Goal: Task Accomplishment & Management: Complete application form

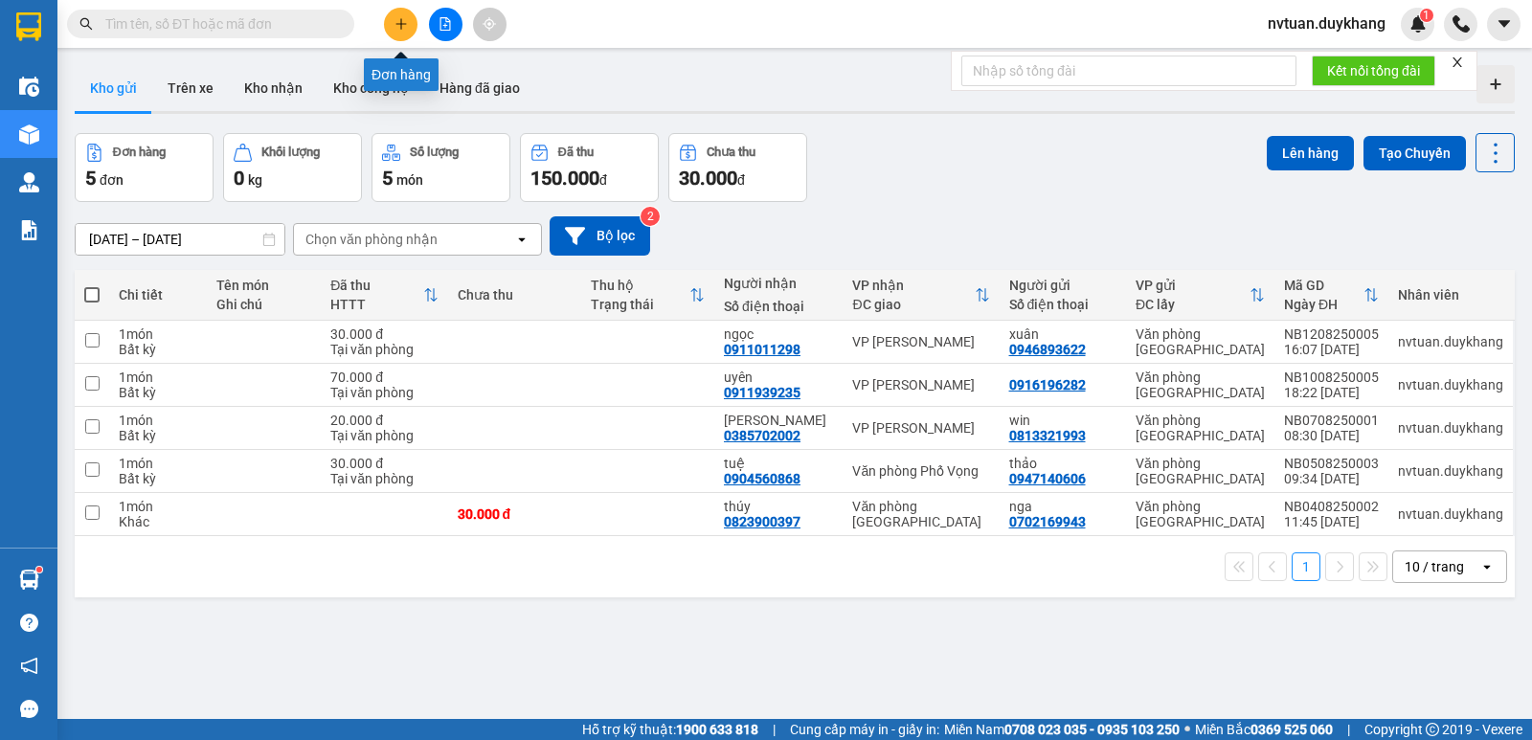
click at [394, 28] on icon "plus" at bounding box center [400, 23] width 13 height 13
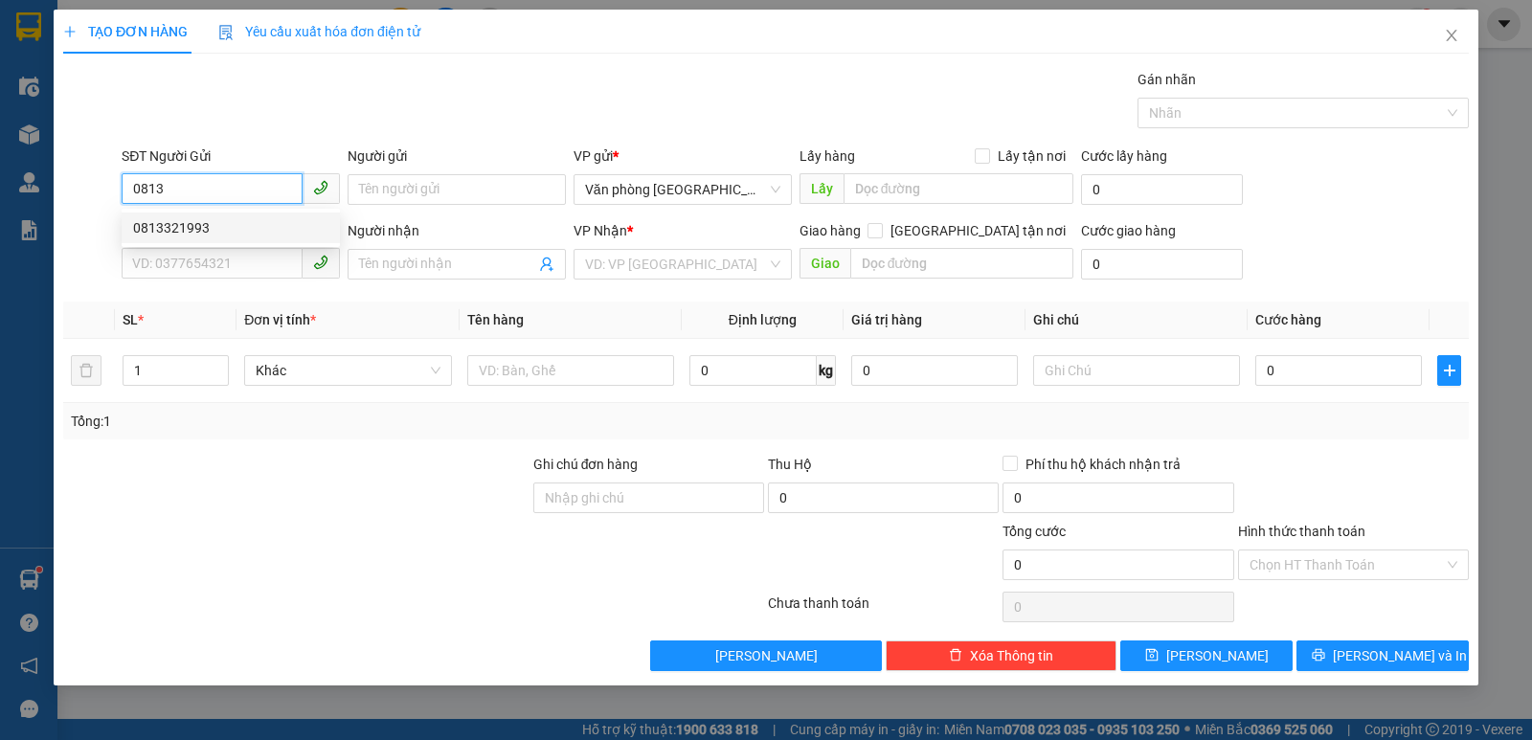
click at [206, 224] on div "0813321993" at bounding box center [230, 227] width 195 height 21
type input "0813321993"
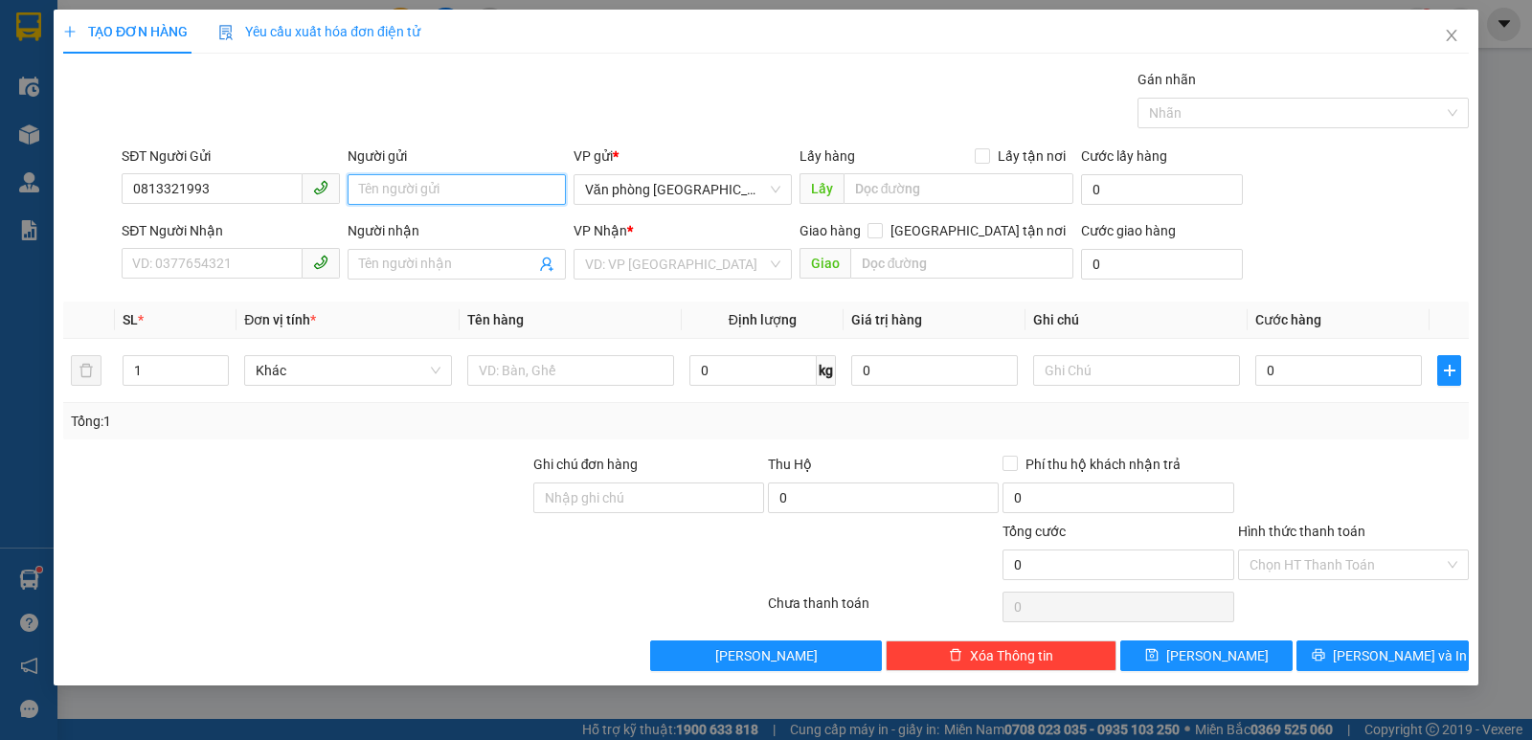
click at [430, 196] on input "Người gửi" at bounding box center [457, 189] width 218 height 31
type input "ư"
type input "win"
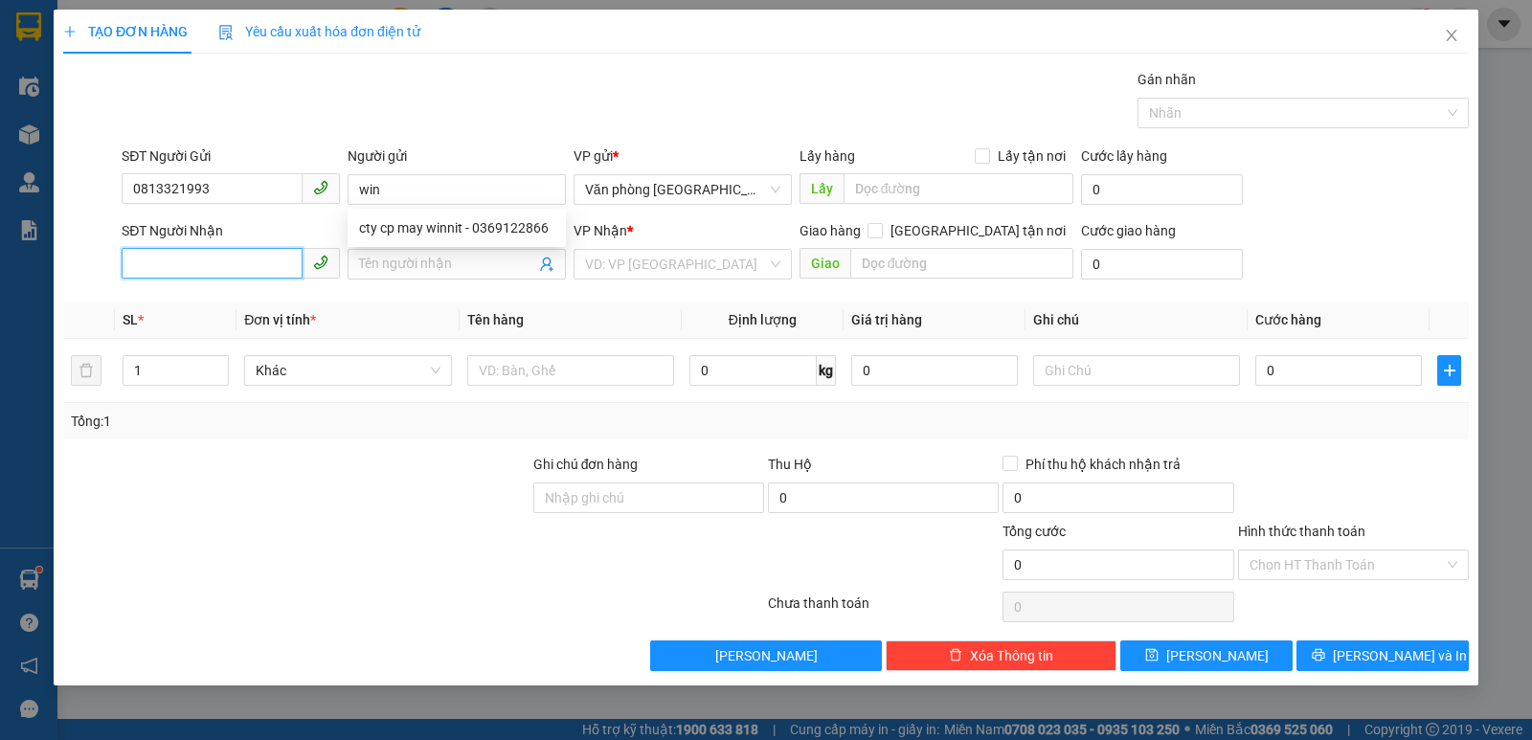
click at [215, 261] on input "SĐT Người Nhận" at bounding box center [212, 263] width 181 height 31
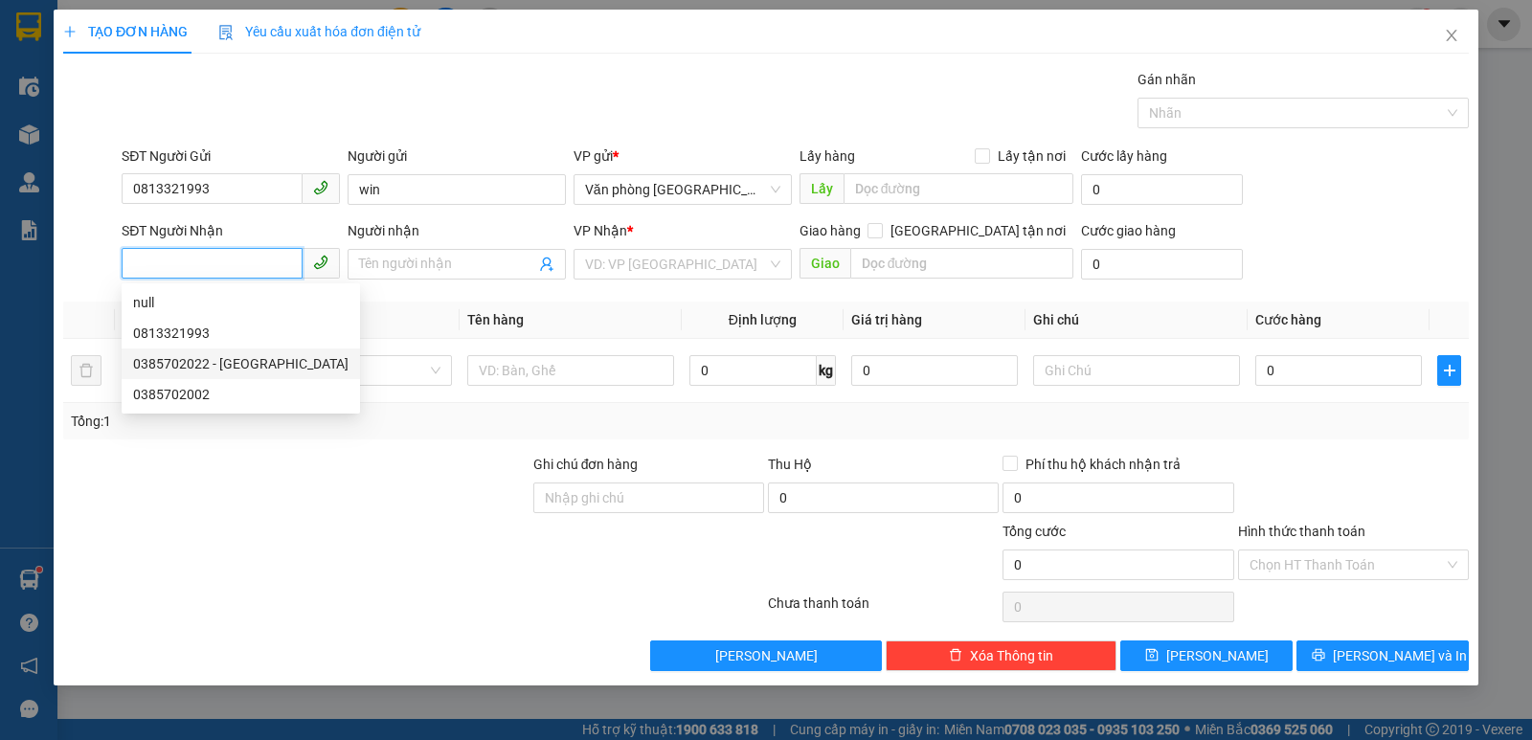
click at [208, 365] on div "0385702022 - [GEOGRAPHIC_DATA]" at bounding box center [240, 363] width 215 height 21
type input "0385702022"
type input "[PERSON_NAME]"
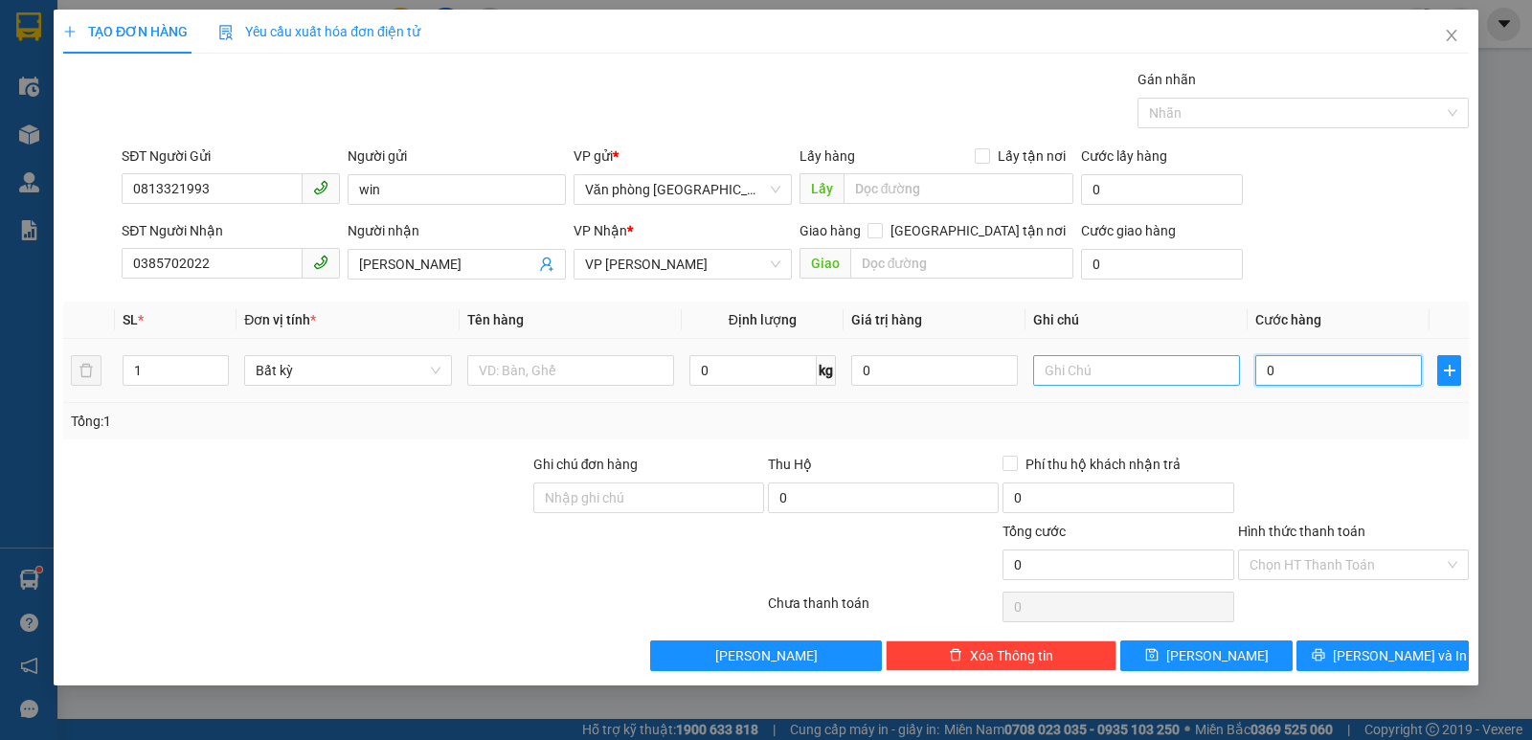
type input "2"
type input "20"
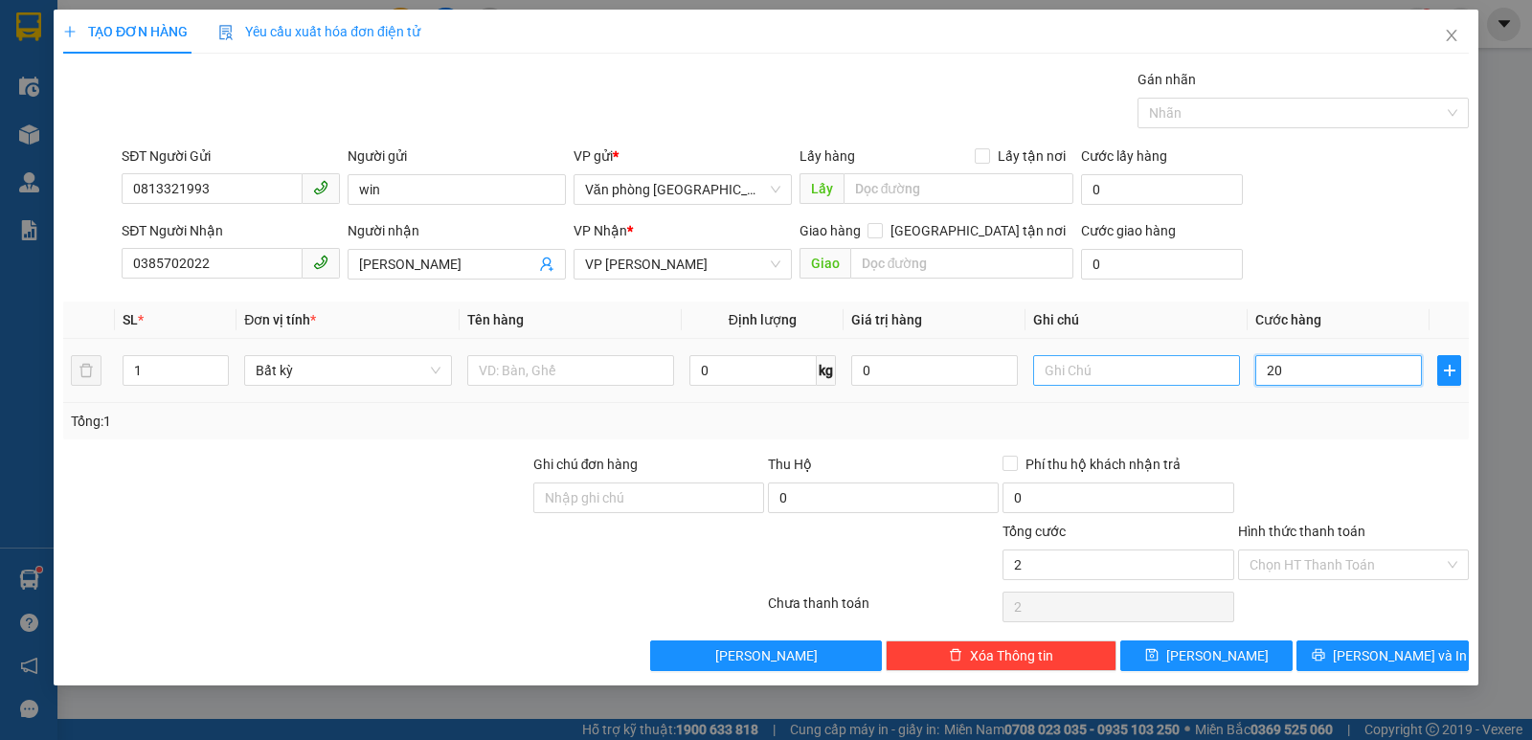
type input "20"
type input "200"
type input "2.000"
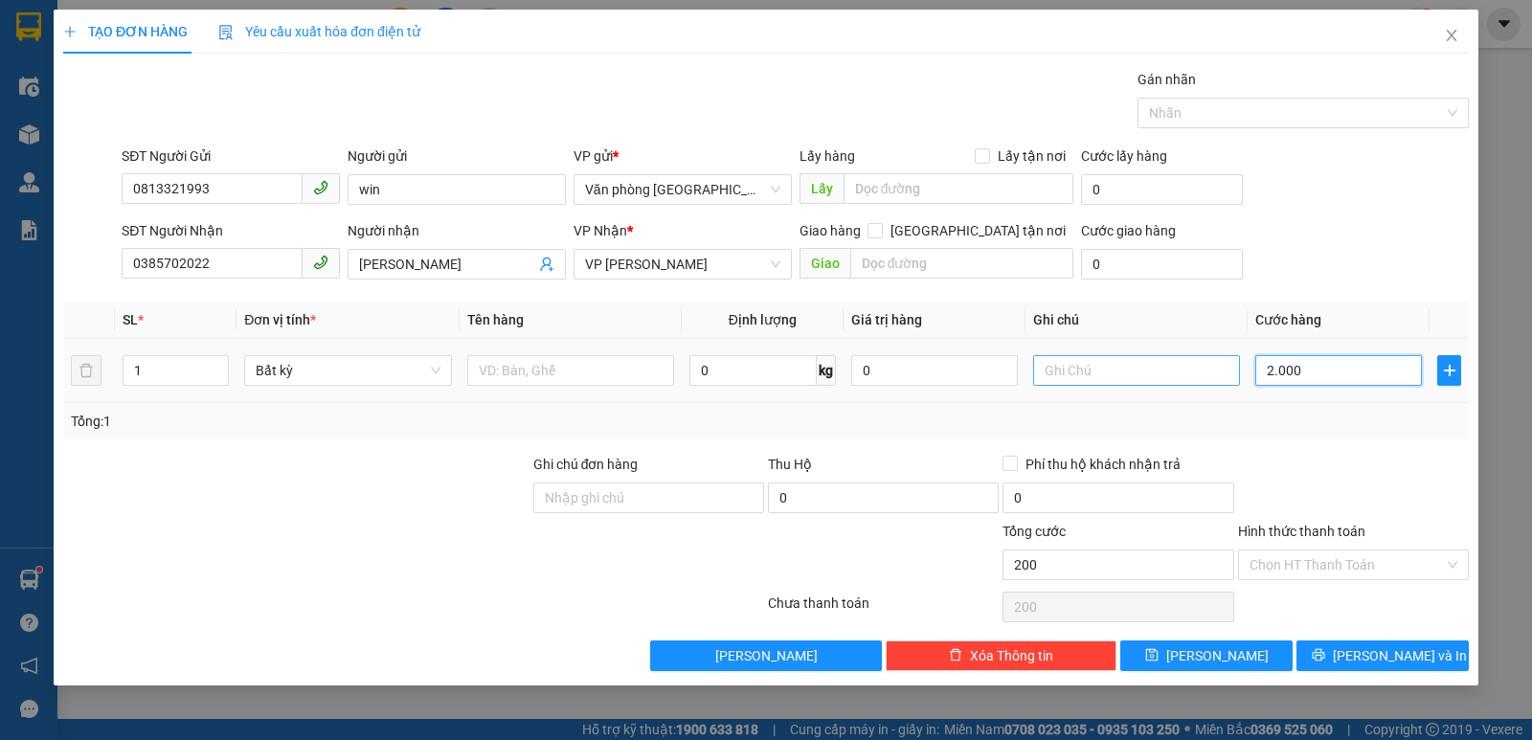
type input "2.000"
type input "20.000"
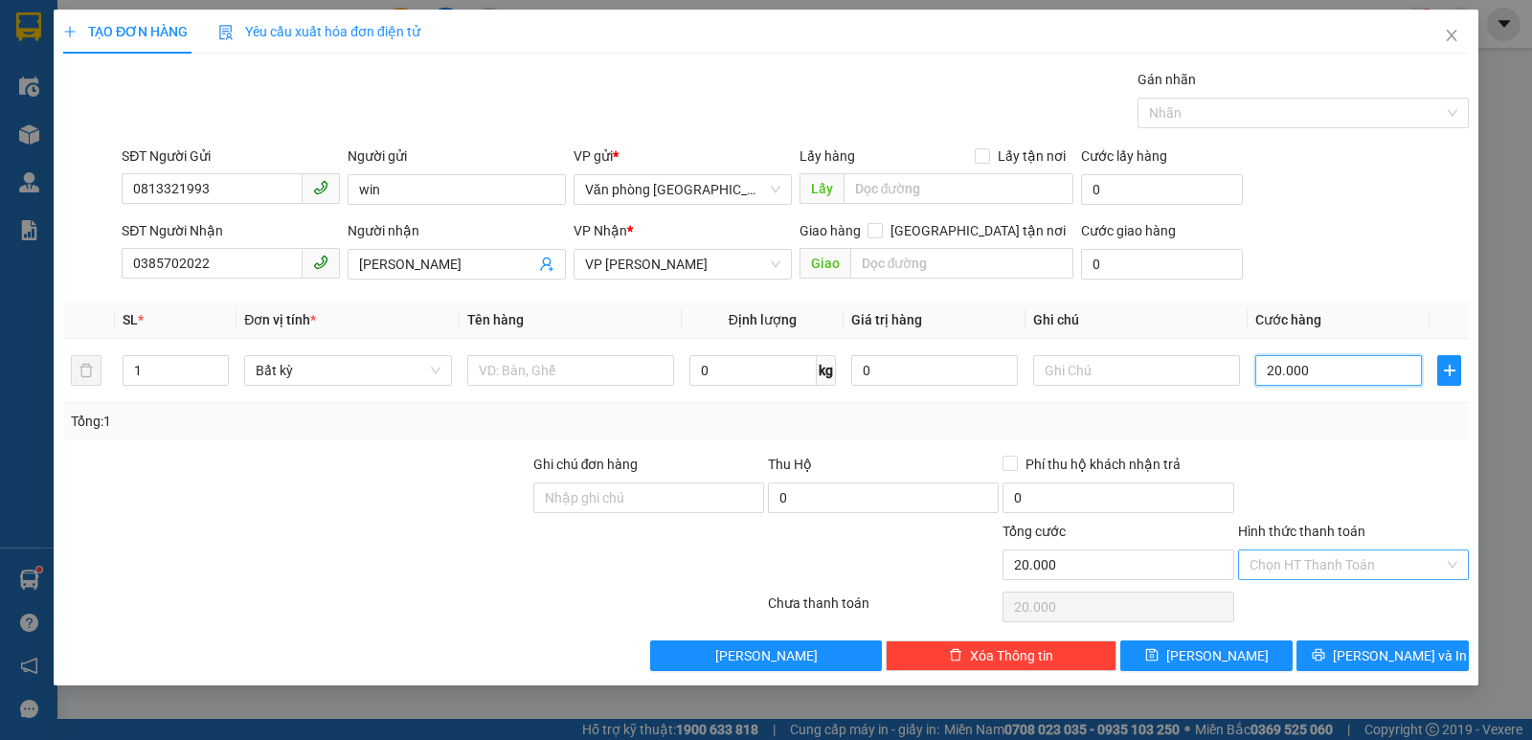
type input "20.000"
click at [1332, 572] on input "Hình thức thanh toán" at bounding box center [1346, 564] width 194 height 29
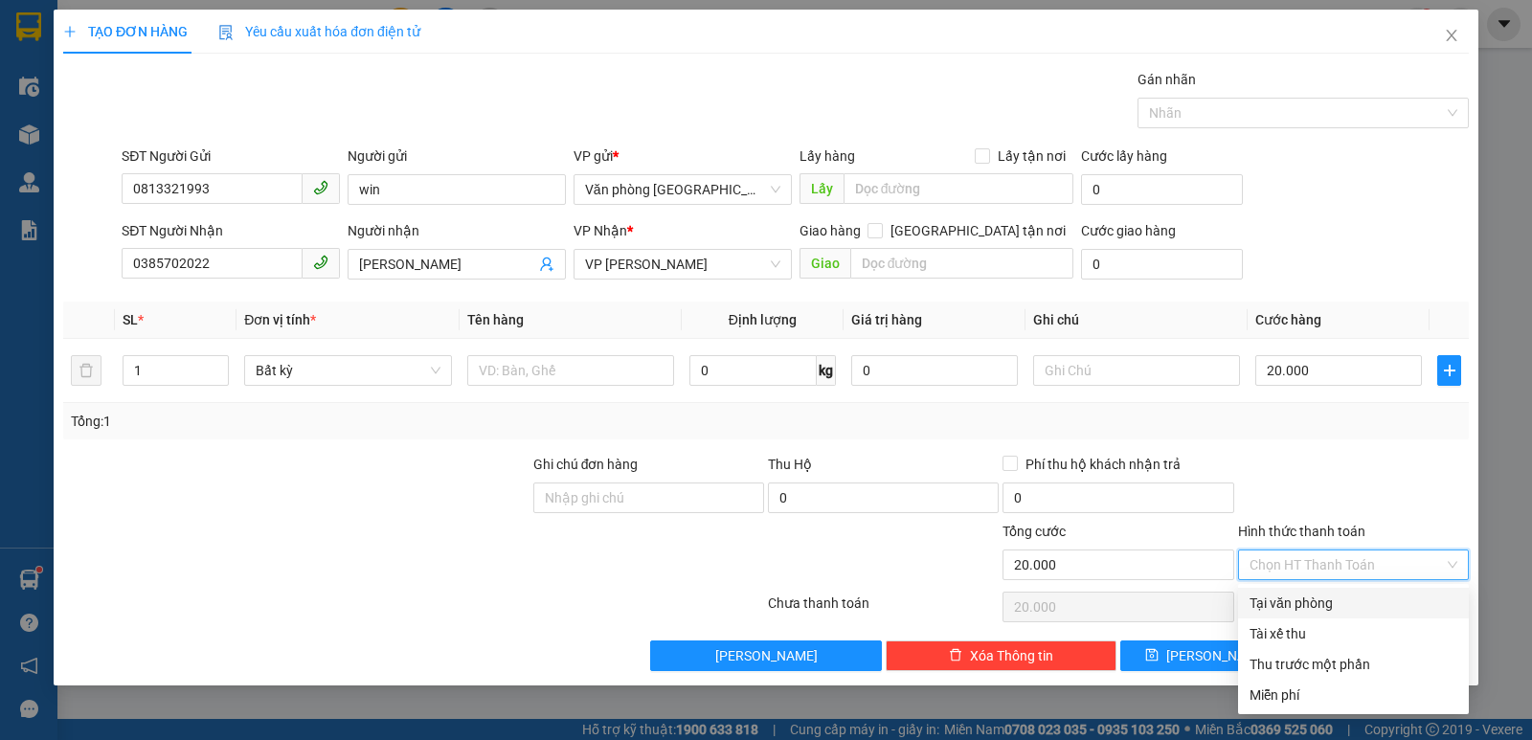
click at [1333, 593] on div "Tại văn phòng" at bounding box center [1353, 603] width 208 height 21
type input "0"
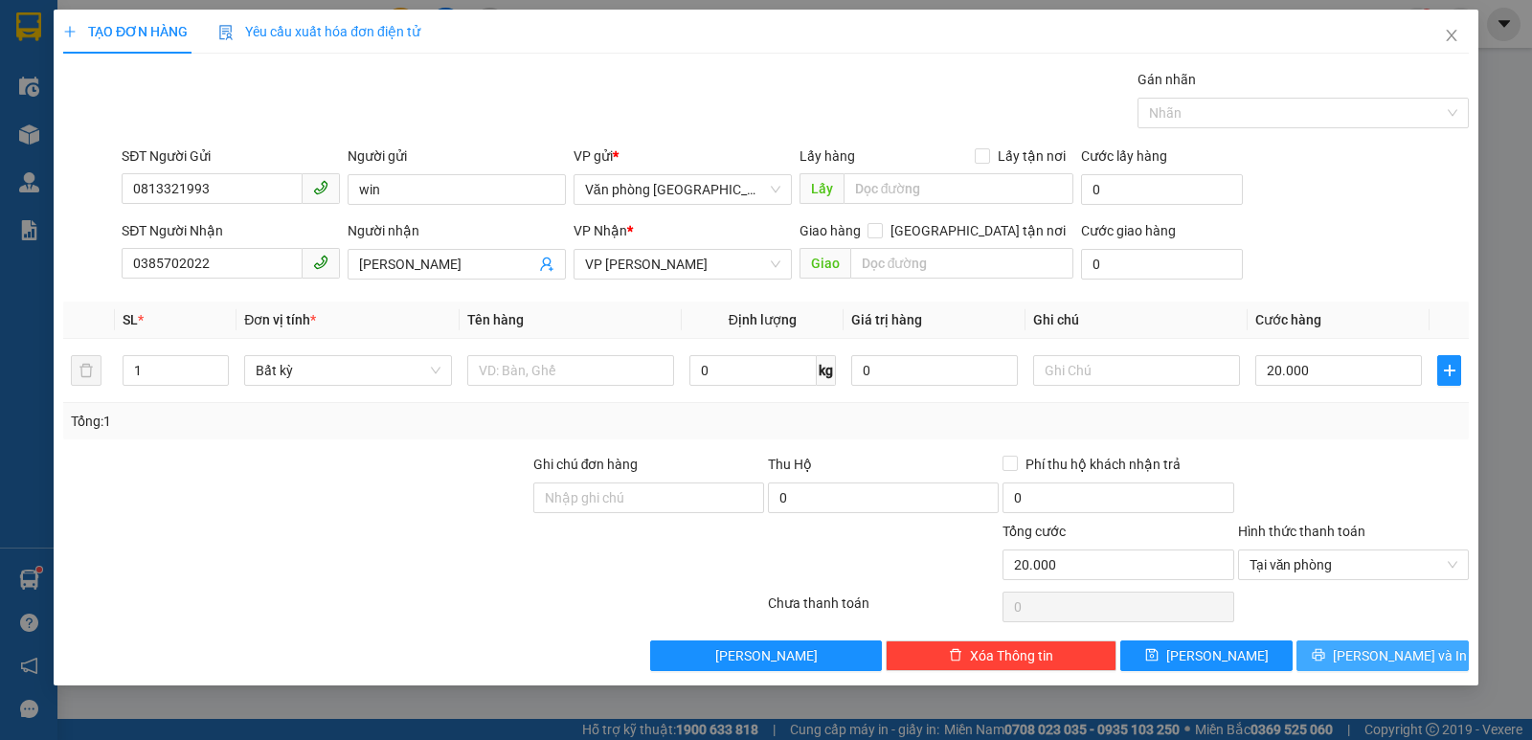
click at [1381, 656] on span "[PERSON_NAME] và In" at bounding box center [1400, 655] width 134 height 21
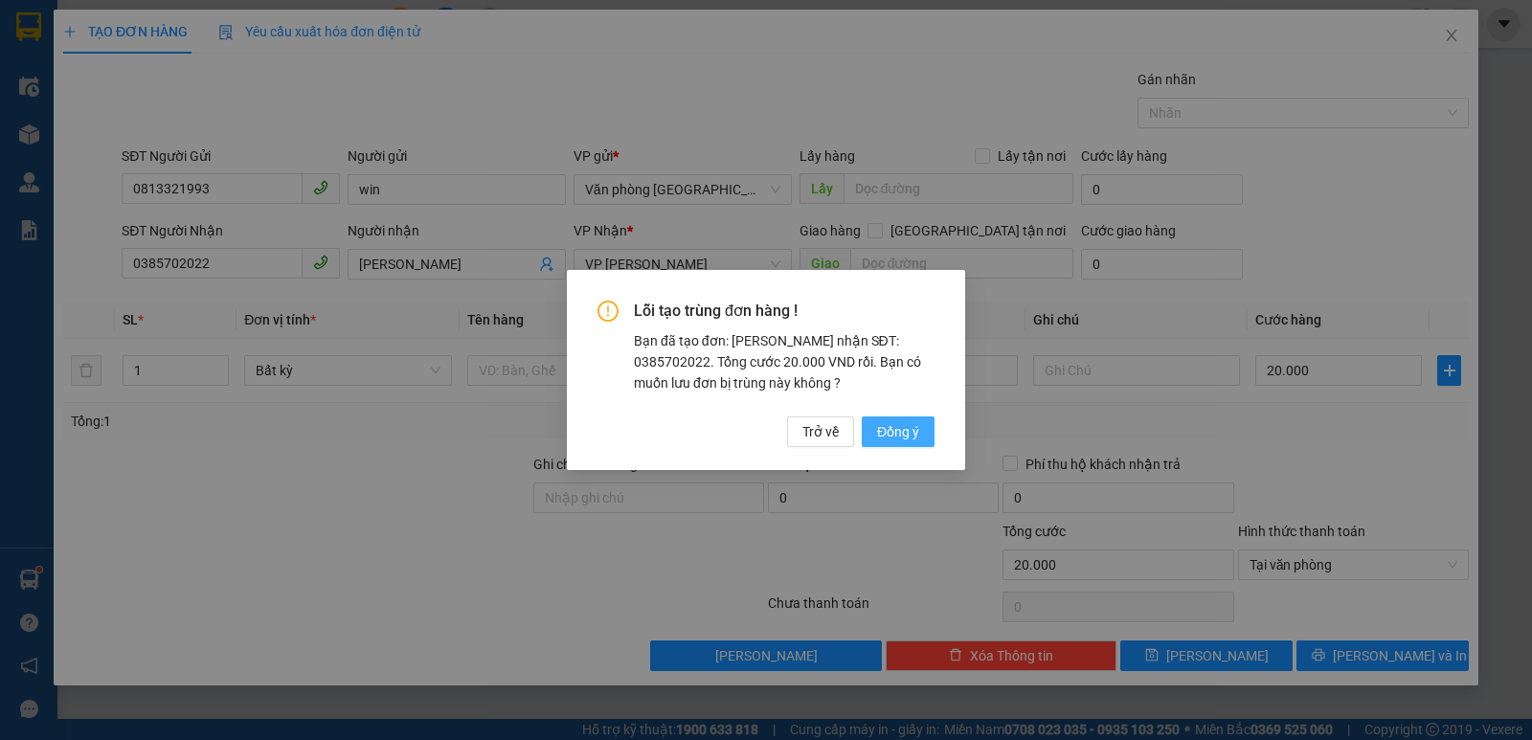
drag, startPoint x: 872, startPoint y: 433, endPoint x: 893, endPoint y: 435, distance: 21.1
click at [891, 435] on button "Đồng ý" at bounding box center [898, 431] width 73 height 31
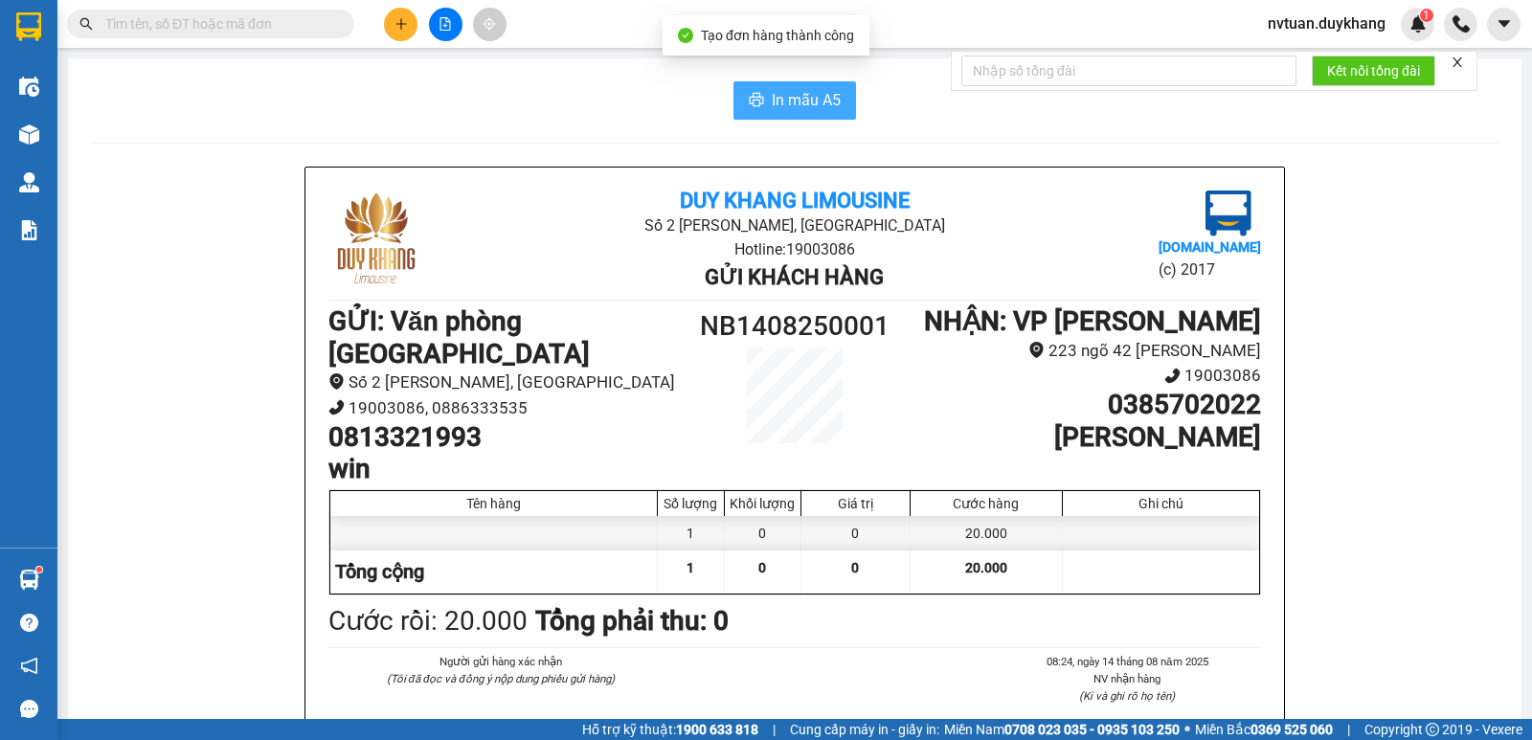
click at [792, 104] on span "In mẫu A5" at bounding box center [806, 100] width 69 height 24
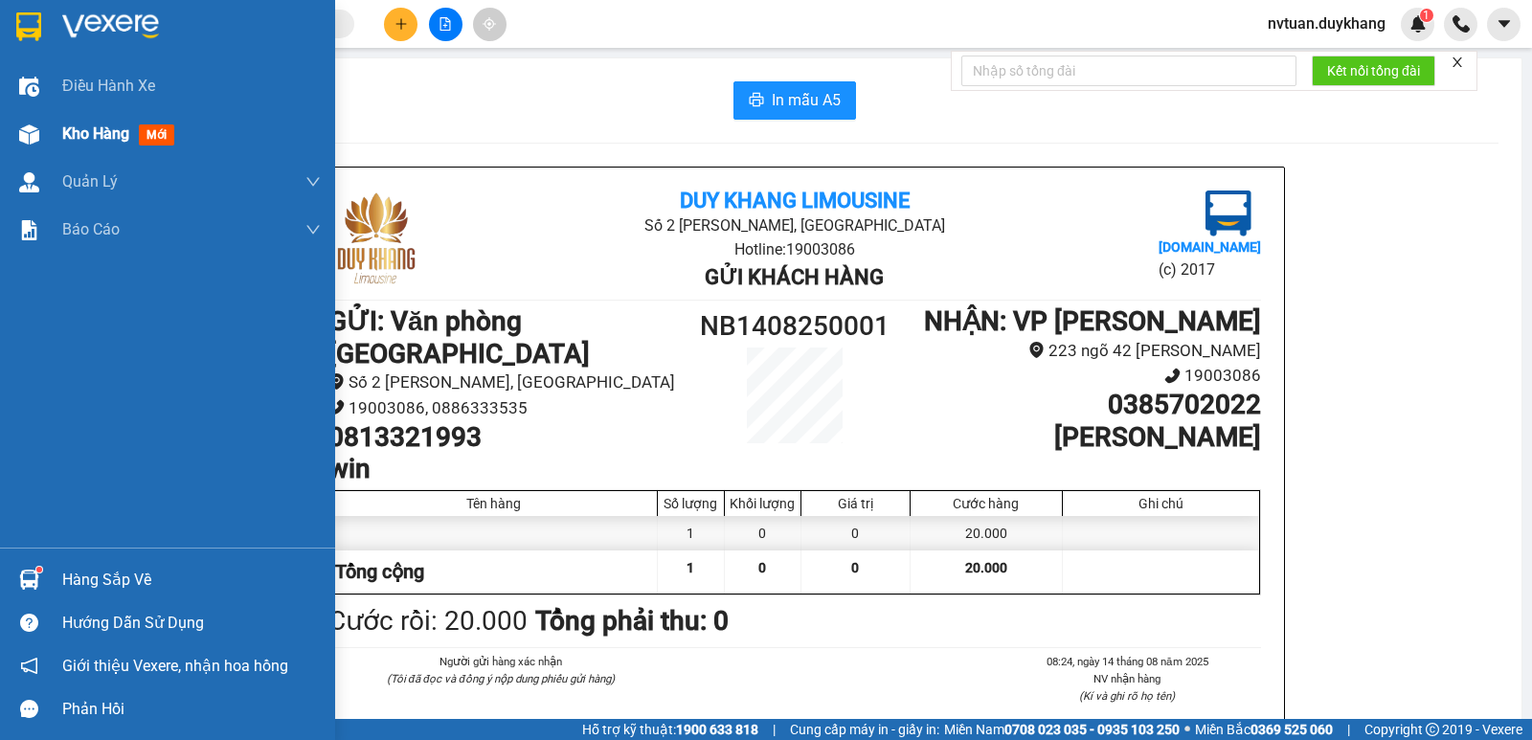
click at [87, 133] on span "Kho hàng" at bounding box center [95, 133] width 67 height 18
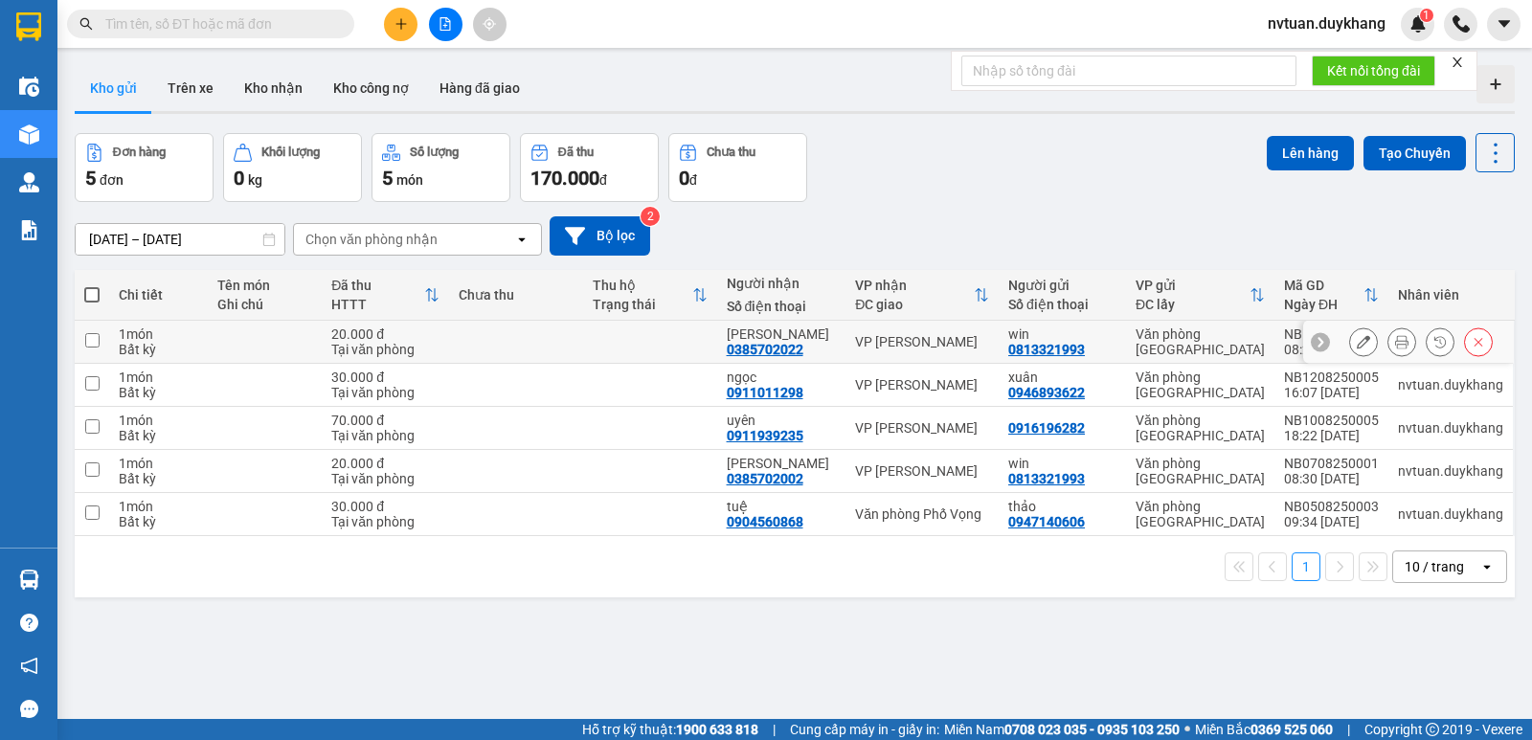
click at [86, 342] on input "checkbox" at bounding box center [92, 340] width 14 height 14
checkbox input "true"
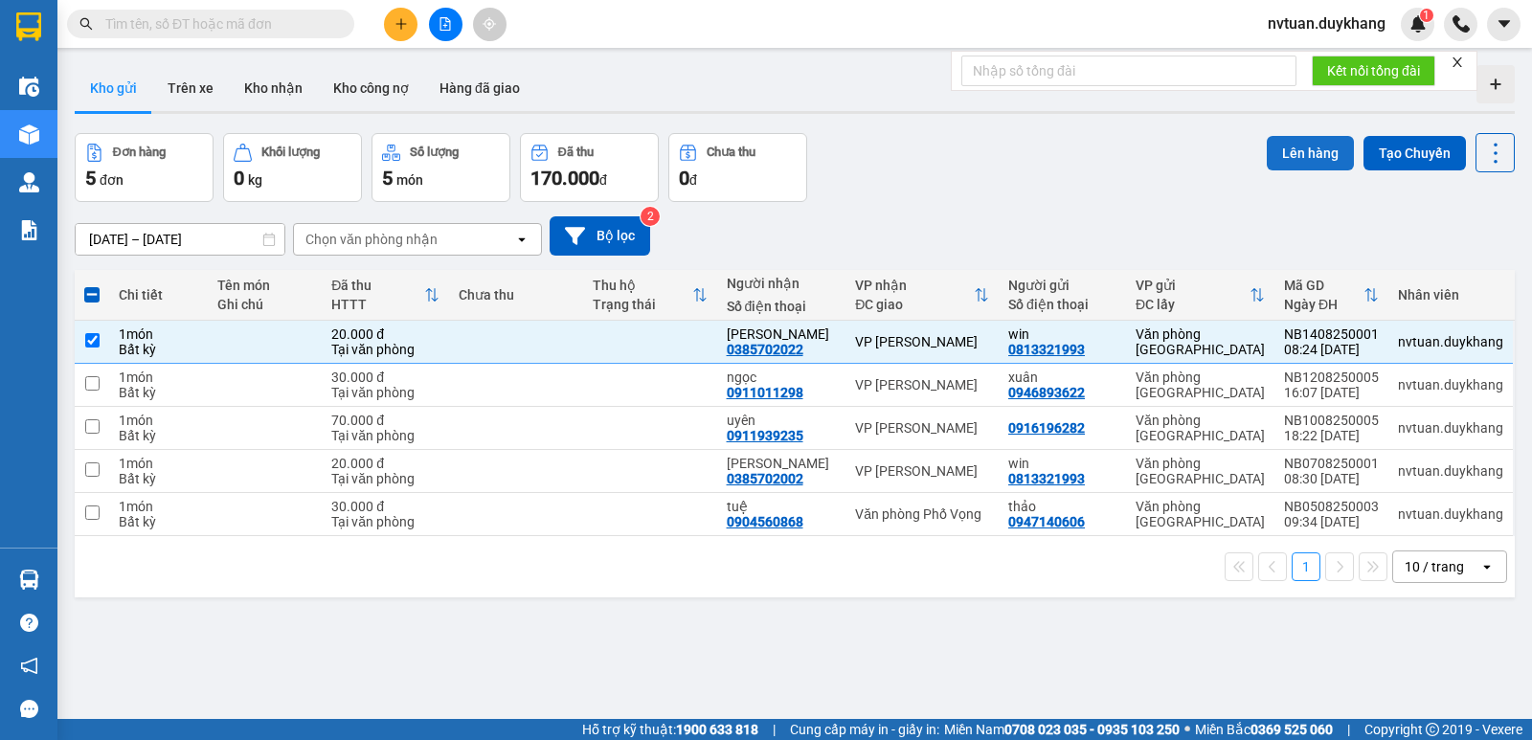
click at [1286, 153] on button "Lên hàng" at bounding box center [1310, 153] width 87 height 34
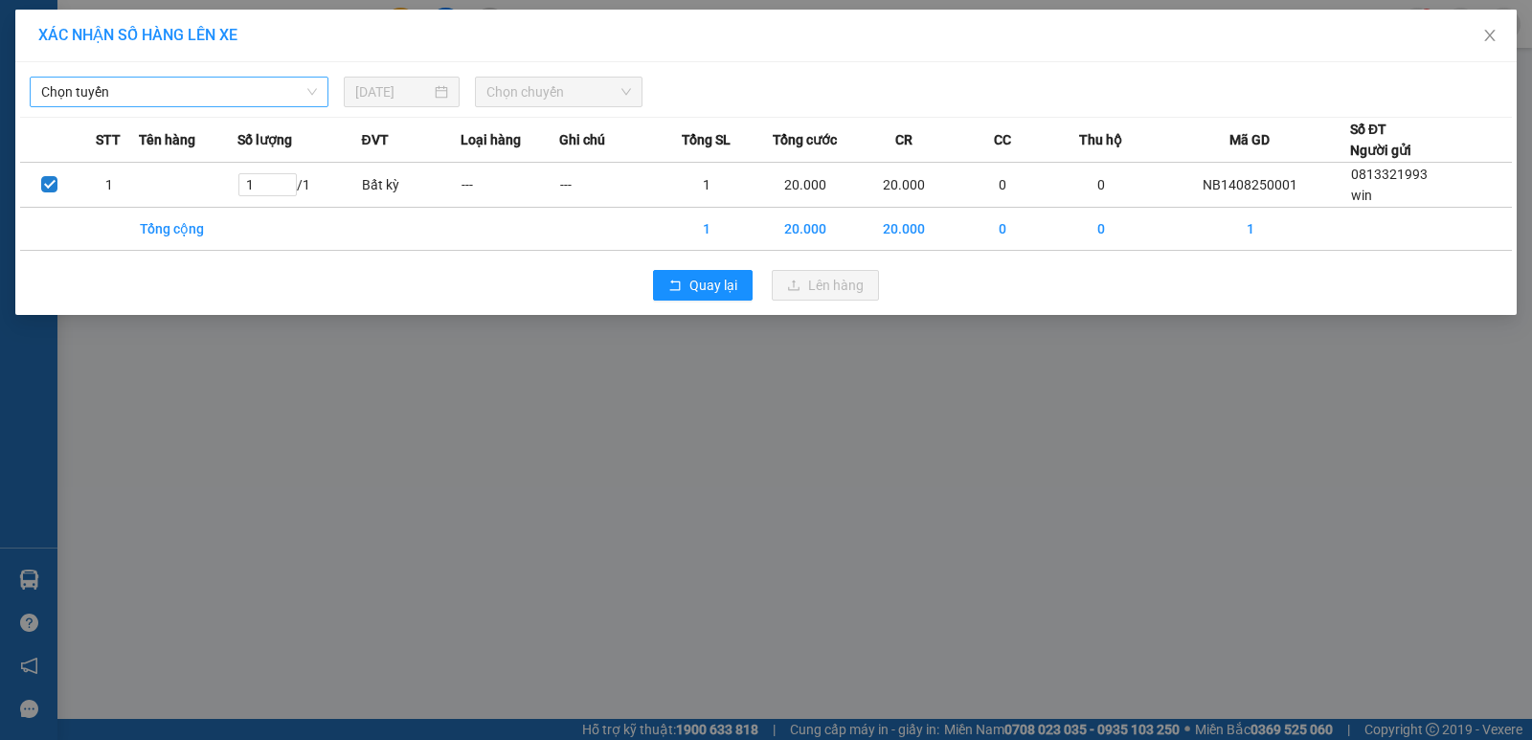
click at [197, 98] on span "Chọn tuyến" at bounding box center [179, 92] width 276 height 29
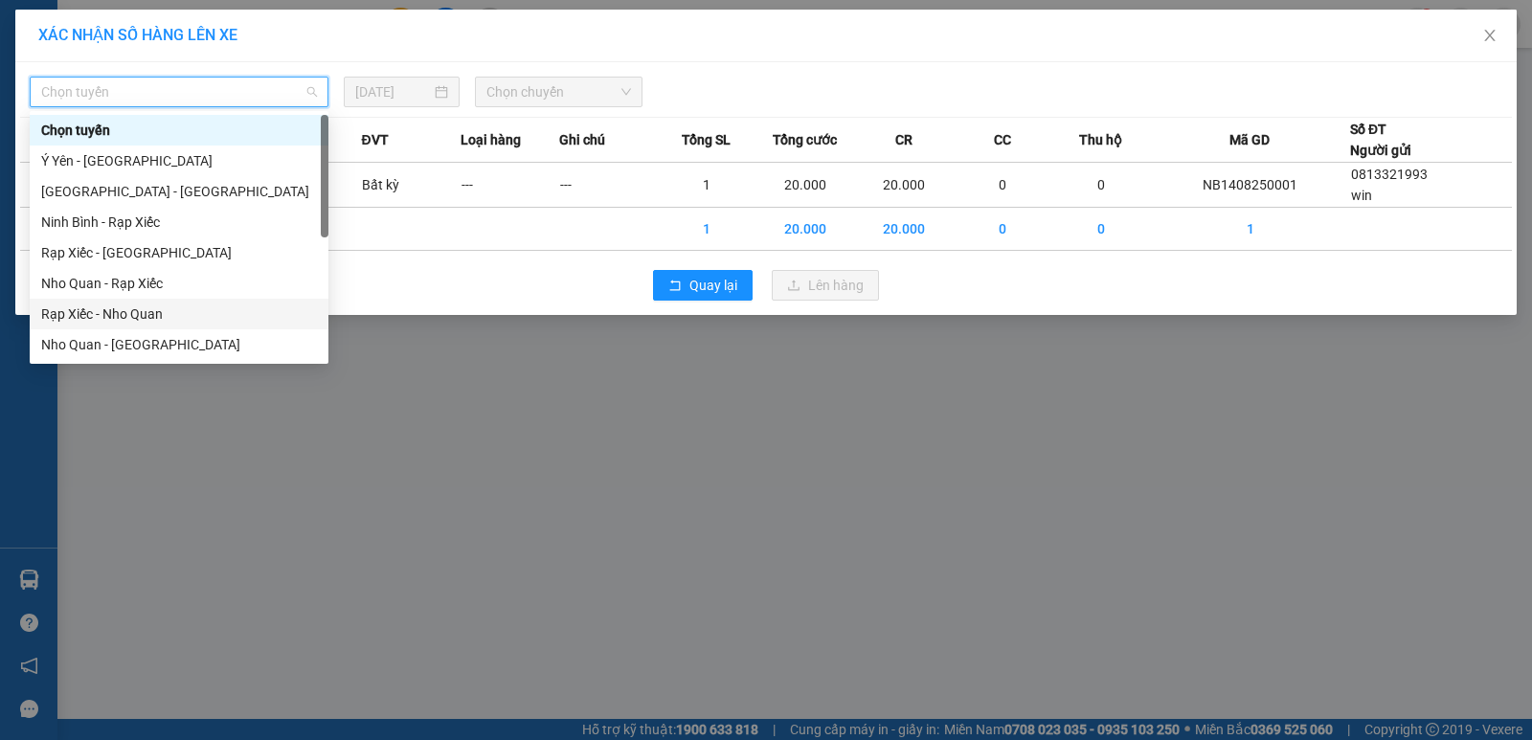
scroll to position [92, 0]
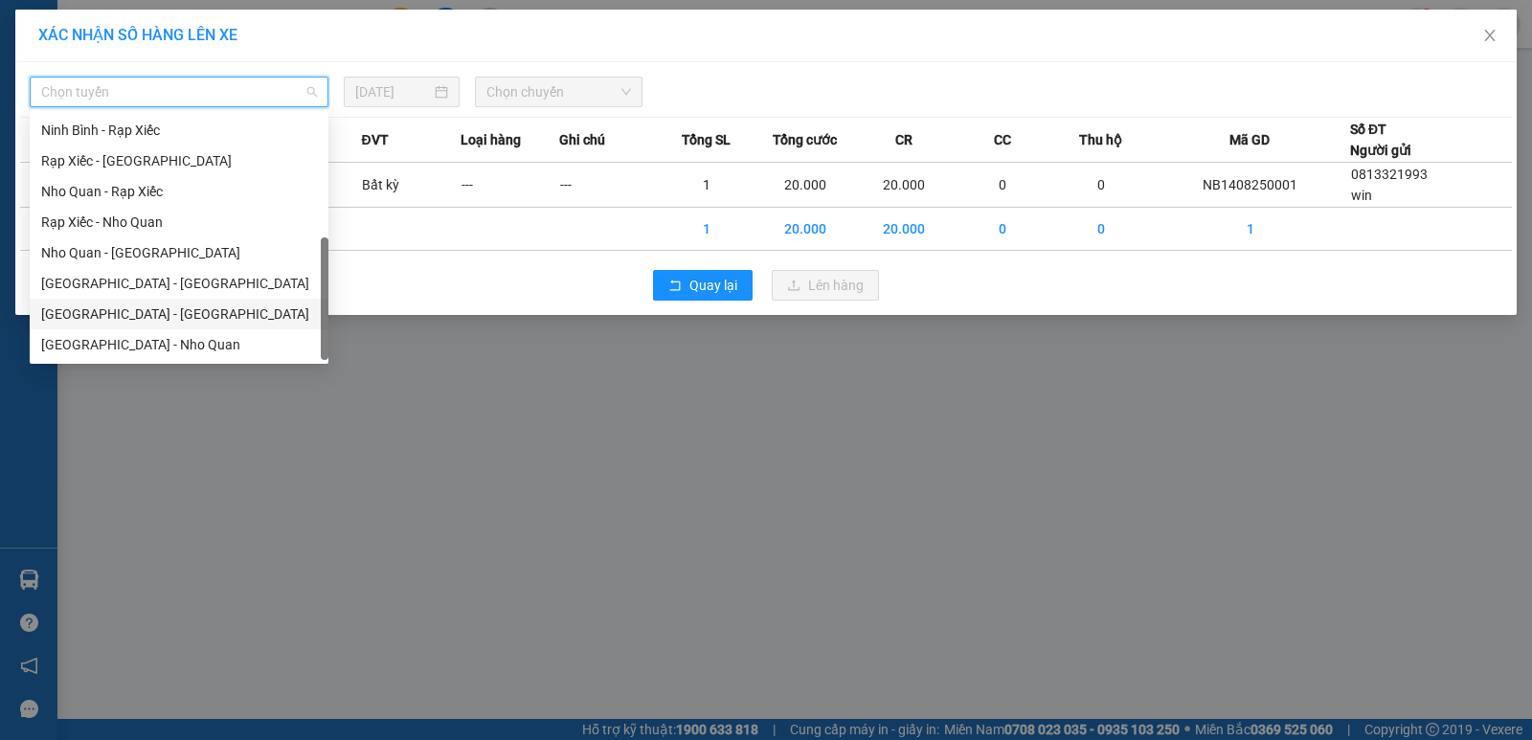
click at [138, 323] on div "Ninh Bình - Hà Nội" at bounding box center [179, 313] width 276 height 21
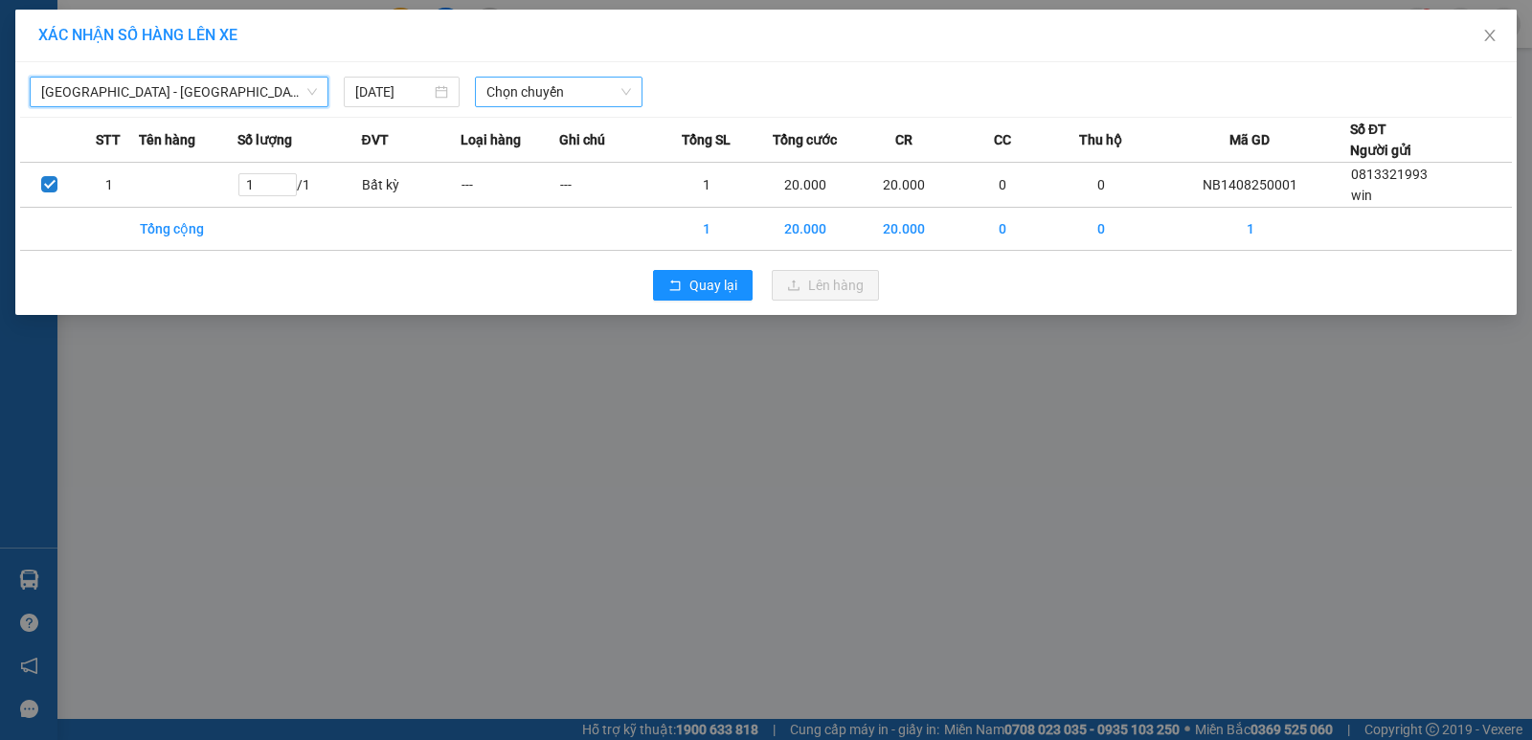
click at [540, 91] on span "Chọn chuyến" at bounding box center [558, 92] width 145 height 29
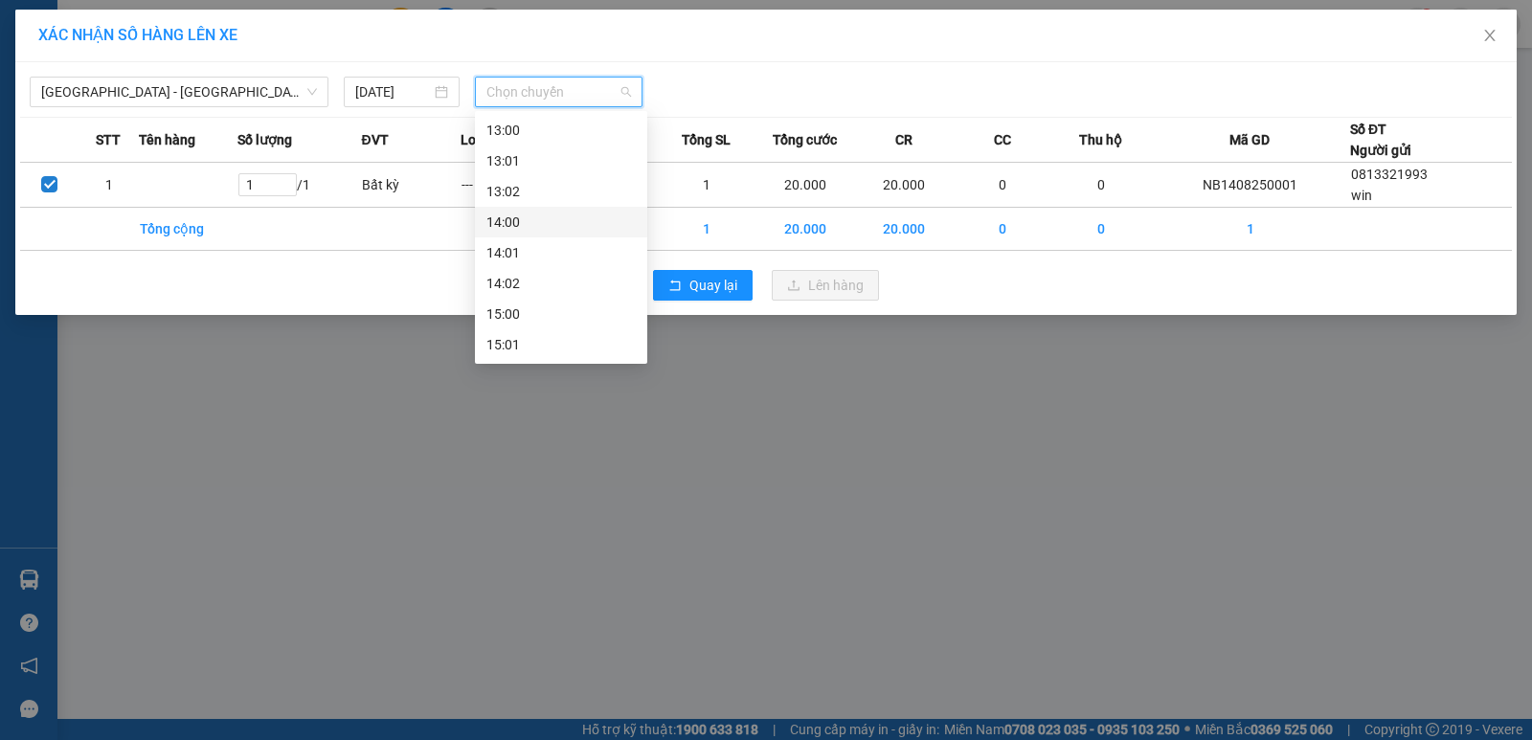
scroll to position [287, 0]
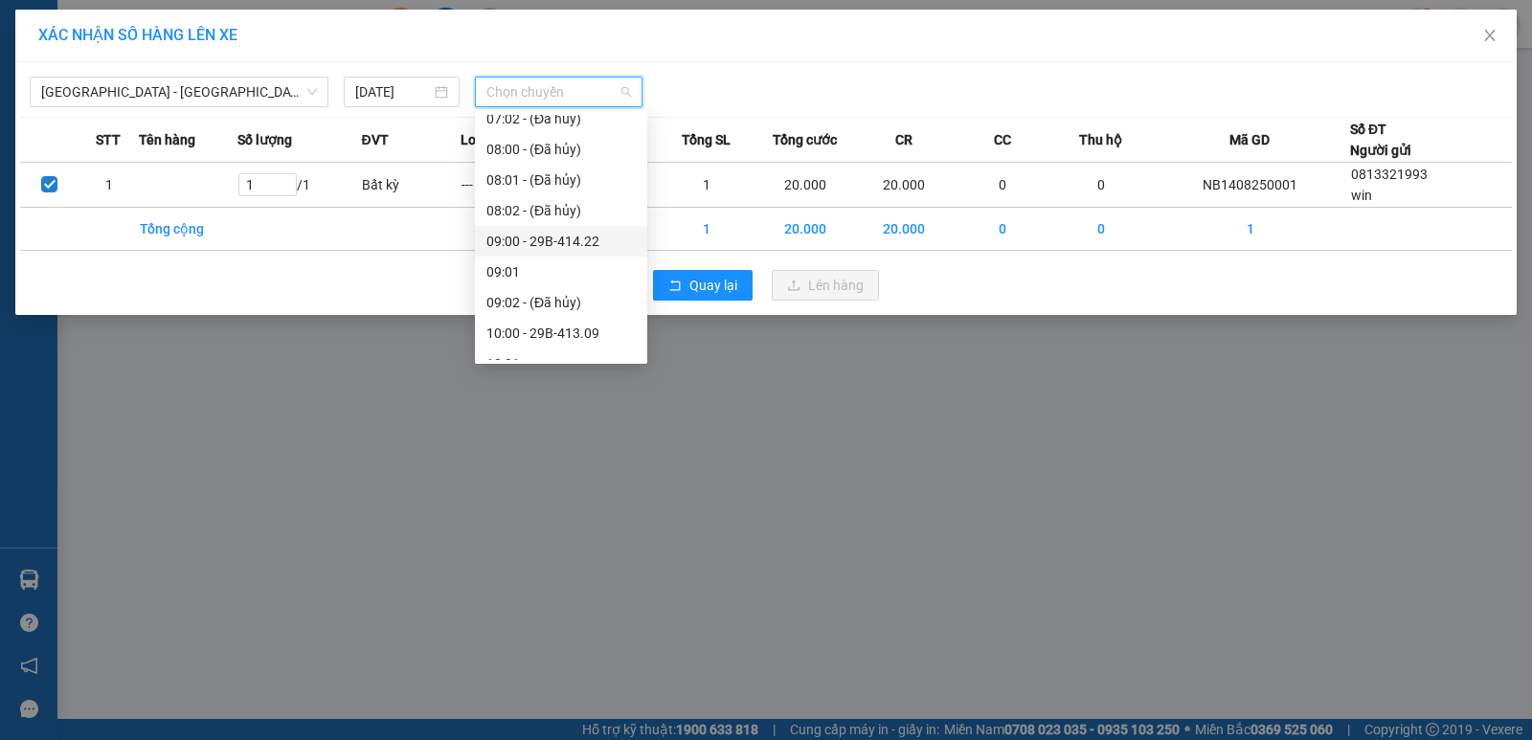
click at [577, 235] on div "09:00 - 29B-414.22" at bounding box center [560, 241] width 149 height 21
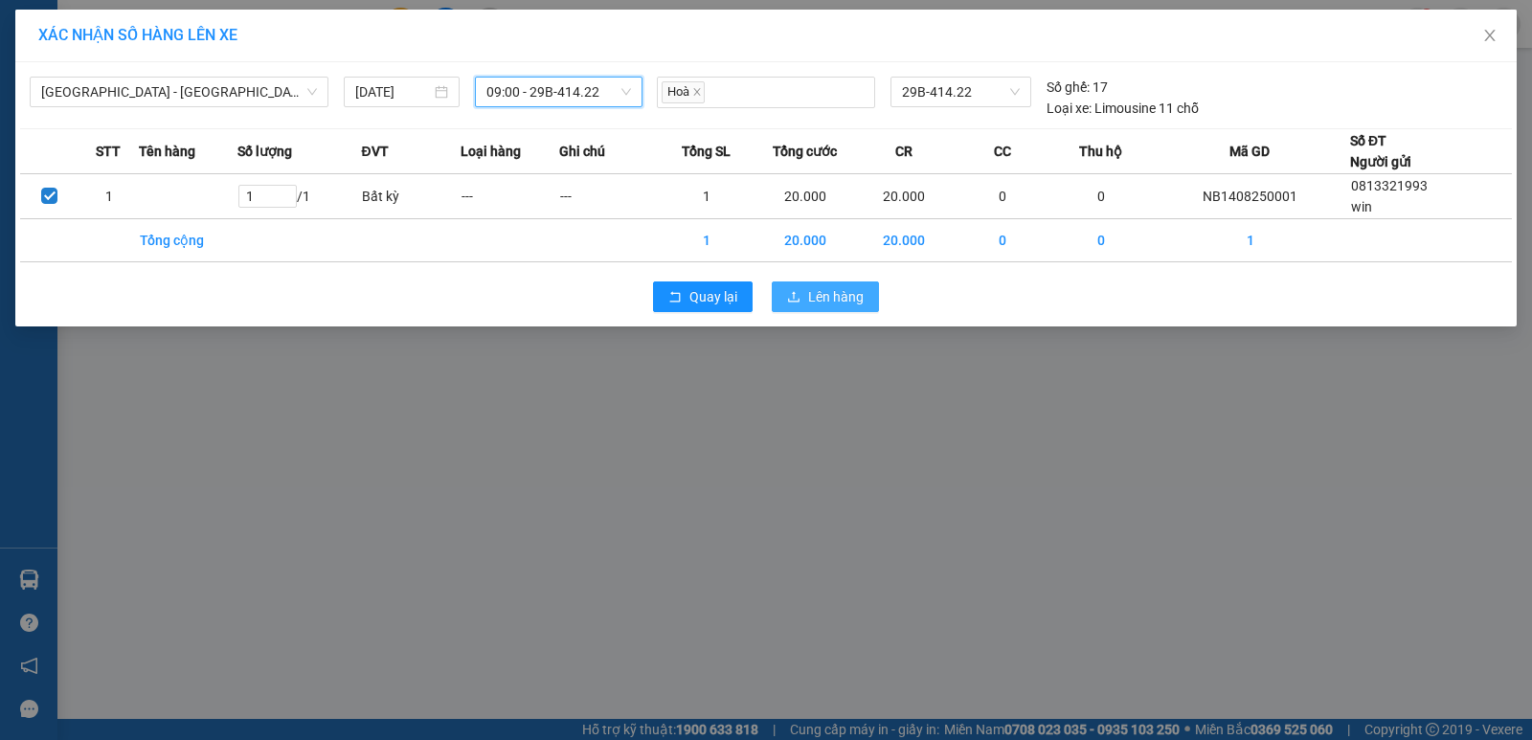
click at [841, 296] on span "Lên hàng" at bounding box center [836, 296] width 56 height 21
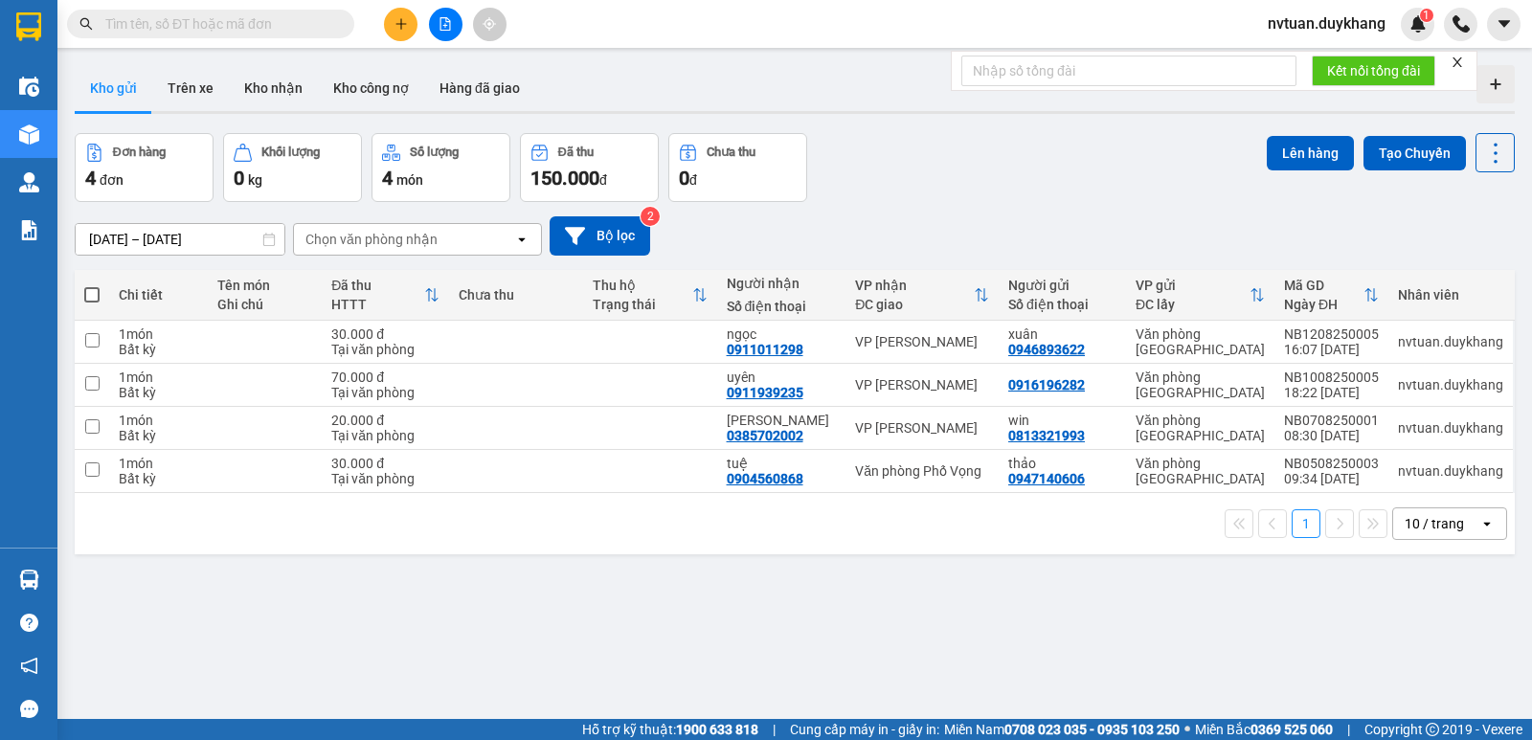
click at [126, 87] on button "Kho gửi" at bounding box center [114, 88] width 78 height 46
